Goal: Information Seeking & Learning: Learn about a topic

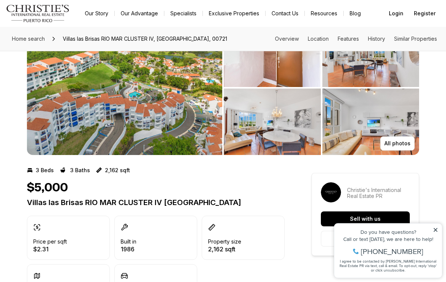
scroll to position [9, 0]
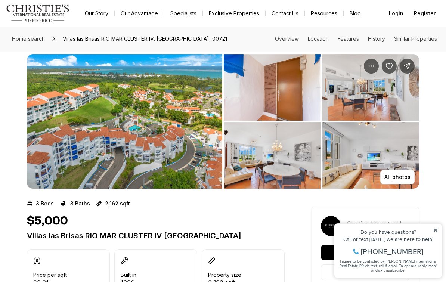
click at [403, 170] on button "All photos" at bounding box center [397, 177] width 34 height 14
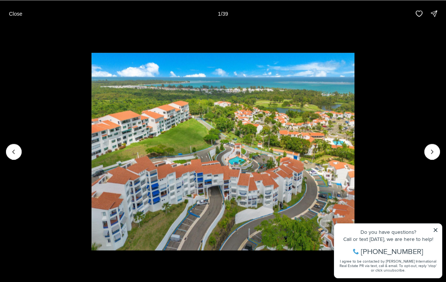
click at [430, 152] on icon "Next slide" at bounding box center [432, 151] width 7 height 7
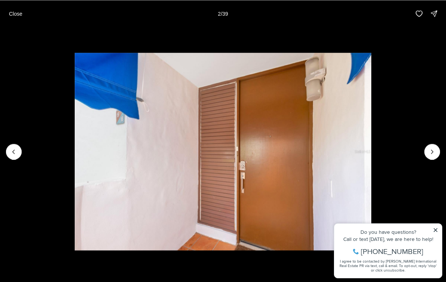
click at [434, 150] on icon "Next slide" at bounding box center [432, 151] width 7 height 7
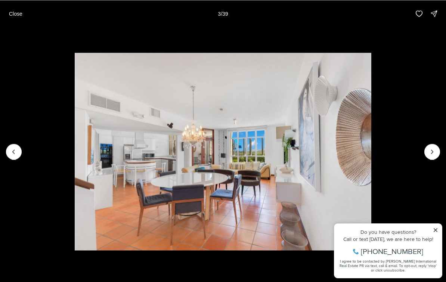
click at [432, 150] on icon "Next slide" at bounding box center [433, 152] width 2 height 4
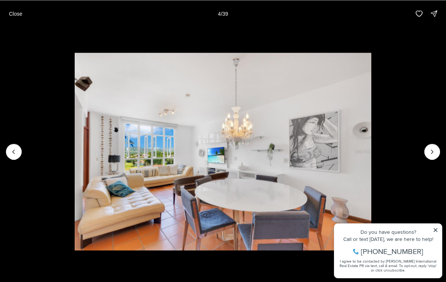
click at [433, 148] on icon "Next slide" at bounding box center [432, 151] width 7 height 7
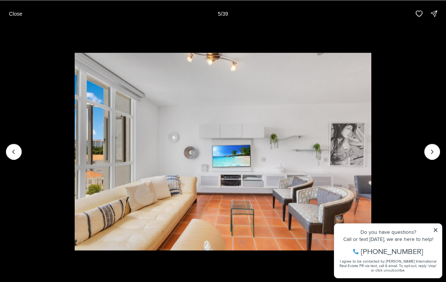
click at [431, 149] on icon "Next slide" at bounding box center [432, 151] width 7 height 7
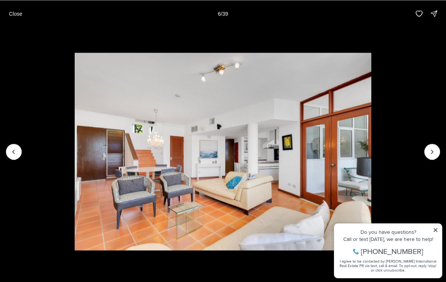
click at [429, 152] on icon "Next slide" at bounding box center [432, 151] width 7 height 7
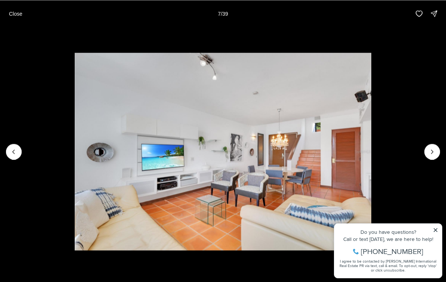
click at [371, 150] on img "7 of 39" at bounding box center [223, 152] width 296 height 198
click at [432, 149] on icon "Next slide" at bounding box center [432, 151] width 7 height 7
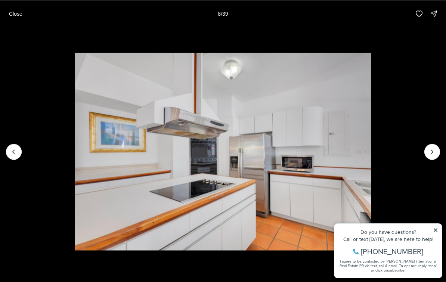
click at [429, 149] on icon "Next slide" at bounding box center [432, 151] width 7 height 7
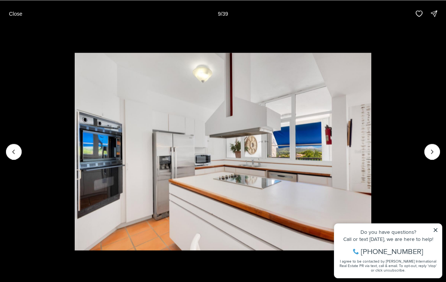
click at [429, 150] on icon "Next slide" at bounding box center [432, 151] width 7 height 7
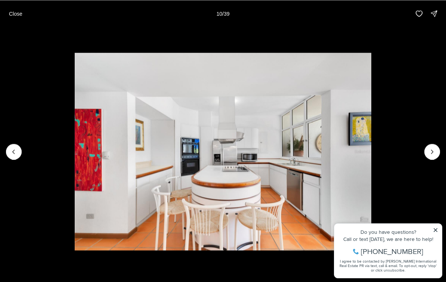
click at [435, 149] on icon "Next slide" at bounding box center [432, 151] width 7 height 7
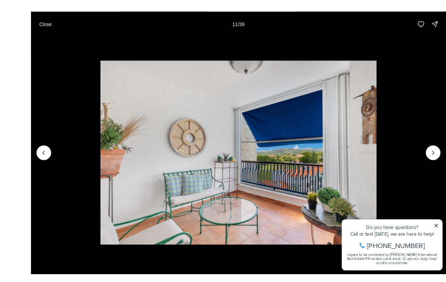
scroll to position [9, 0]
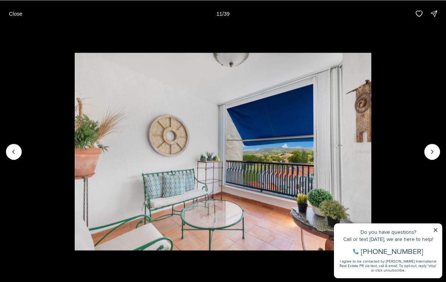
click at [436, 149] on icon "Next slide" at bounding box center [432, 151] width 7 height 7
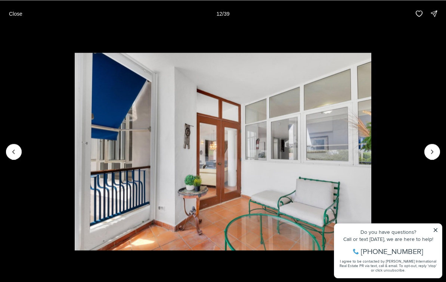
click at [433, 148] on icon "Next slide" at bounding box center [432, 151] width 7 height 7
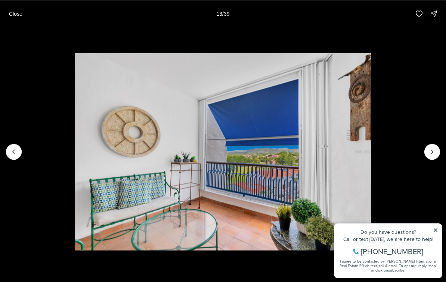
click at [430, 145] on button "Next slide" at bounding box center [432, 152] width 16 height 16
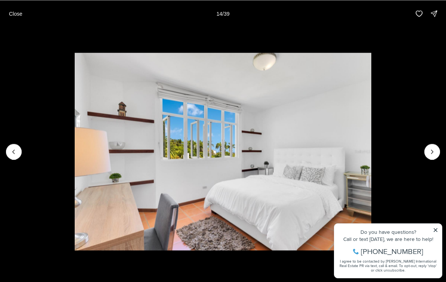
click at [428, 146] on button "Next slide" at bounding box center [432, 152] width 16 height 16
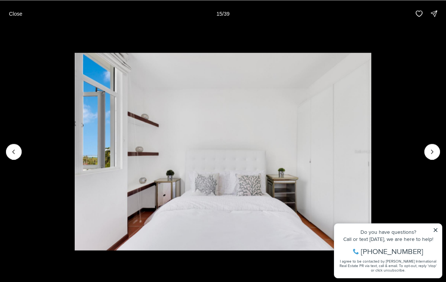
click at [427, 146] on button "Next slide" at bounding box center [432, 152] width 16 height 16
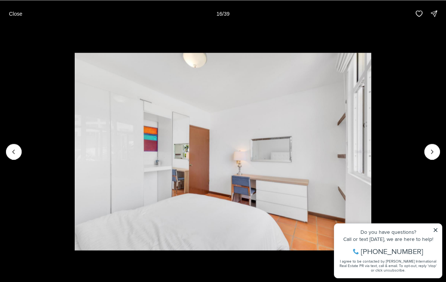
click at [371, 143] on img "16 of 39" at bounding box center [223, 152] width 296 height 198
click at [433, 148] on icon "Next slide" at bounding box center [432, 151] width 7 height 7
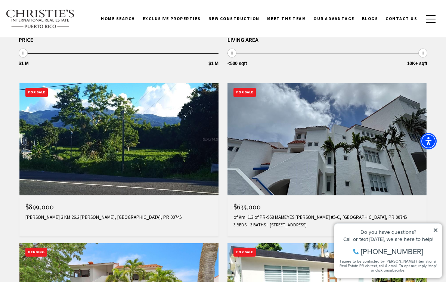
scroll to position [247, 0]
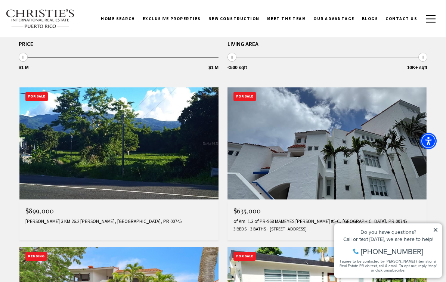
click at [388, 150] on img at bounding box center [327, 144] width 199 height 112
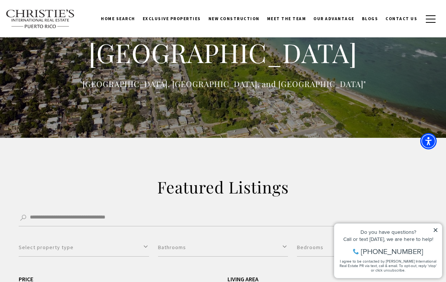
scroll to position [0, 0]
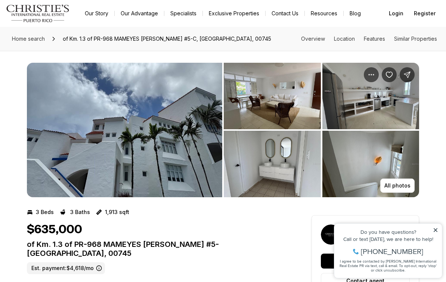
click at [398, 186] on p "All photos" at bounding box center [398, 186] width 26 height 6
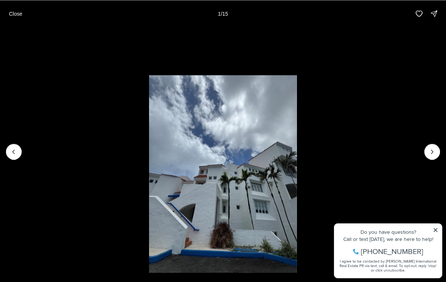
click at [433, 153] on icon "Next slide" at bounding box center [432, 151] width 7 height 7
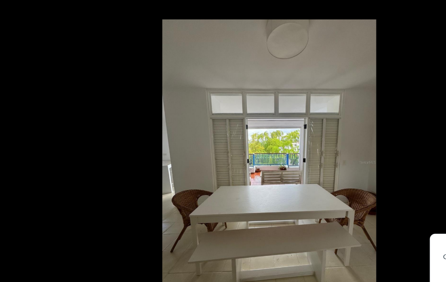
scroll to position [55, 0]
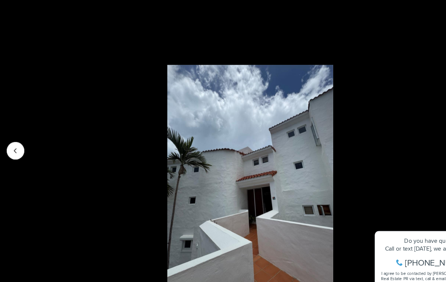
click at [49, 2] on div "Close 15 / 15" at bounding box center [223, 13] width 446 height 27
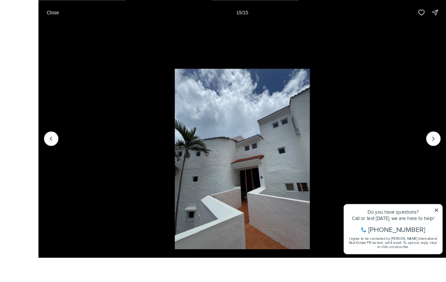
scroll to position [0, 0]
